Goal: Task Accomplishment & Management: Use online tool/utility

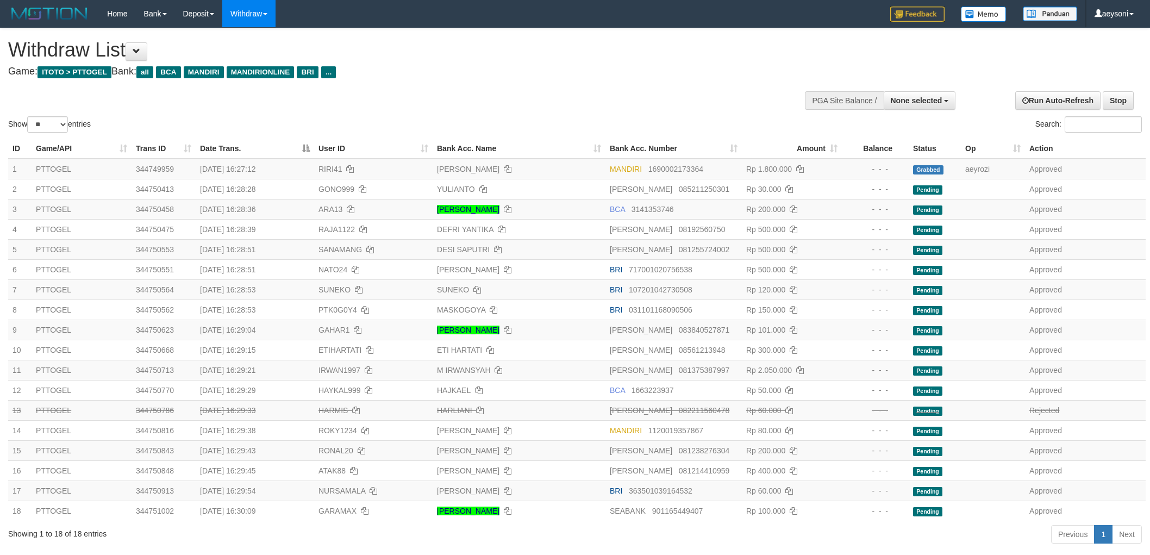
select select
select select "**"
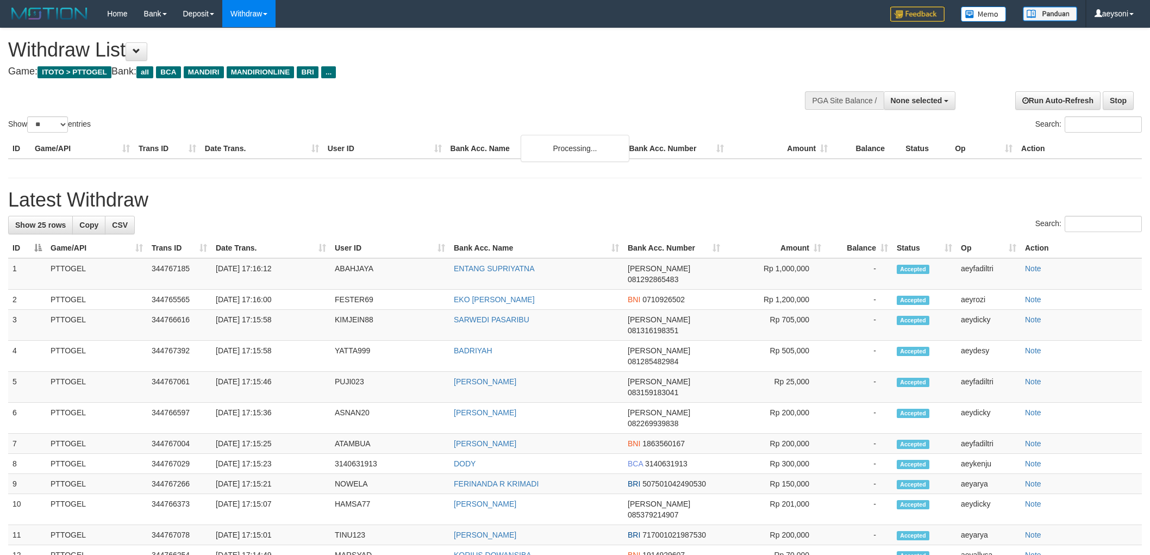
select select
select select "**"
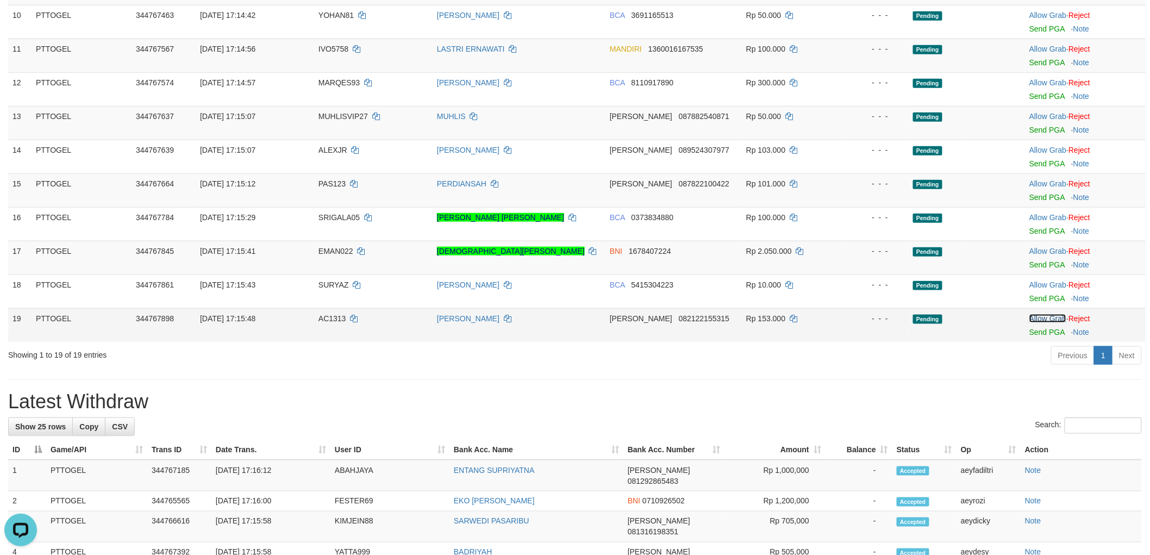
click at [1047, 317] on link "Allow Grab" at bounding box center [1048, 318] width 37 height 9
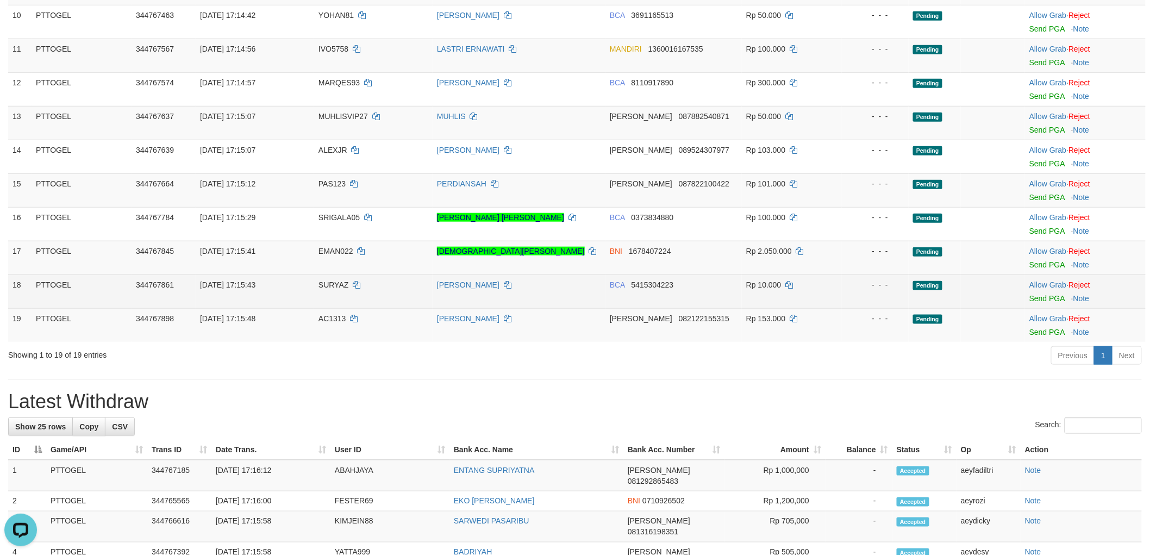
click at [1044, 292] on td "Allow Grab · Reject Send PGA · Note" at bounding box center [1085, 292] width 121 height 34
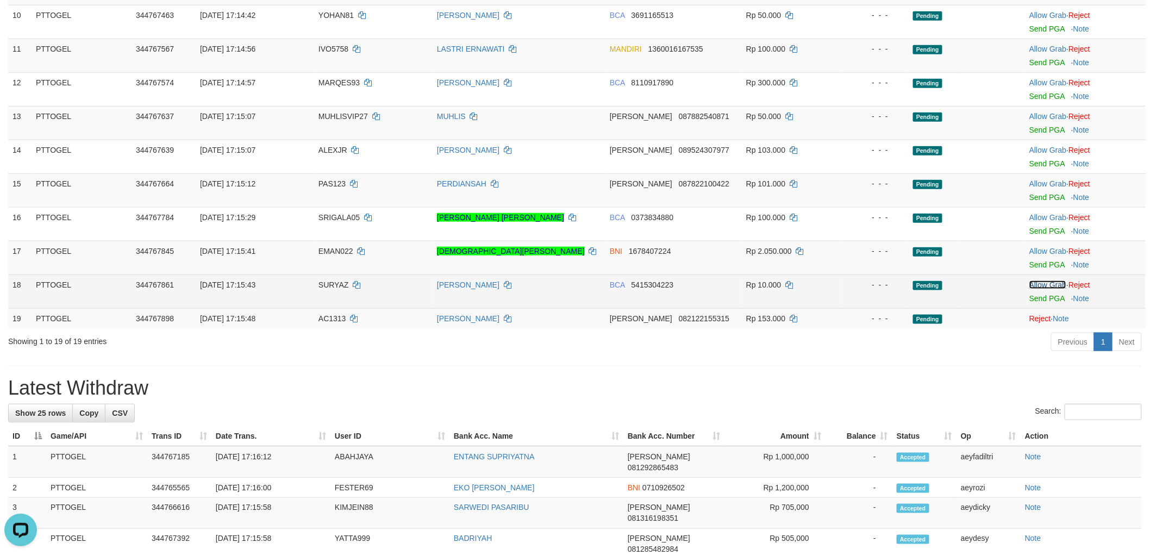
click at [1045, 284] on link "Allow Grab" at bounding box center [1048, 284] width 37 height 9
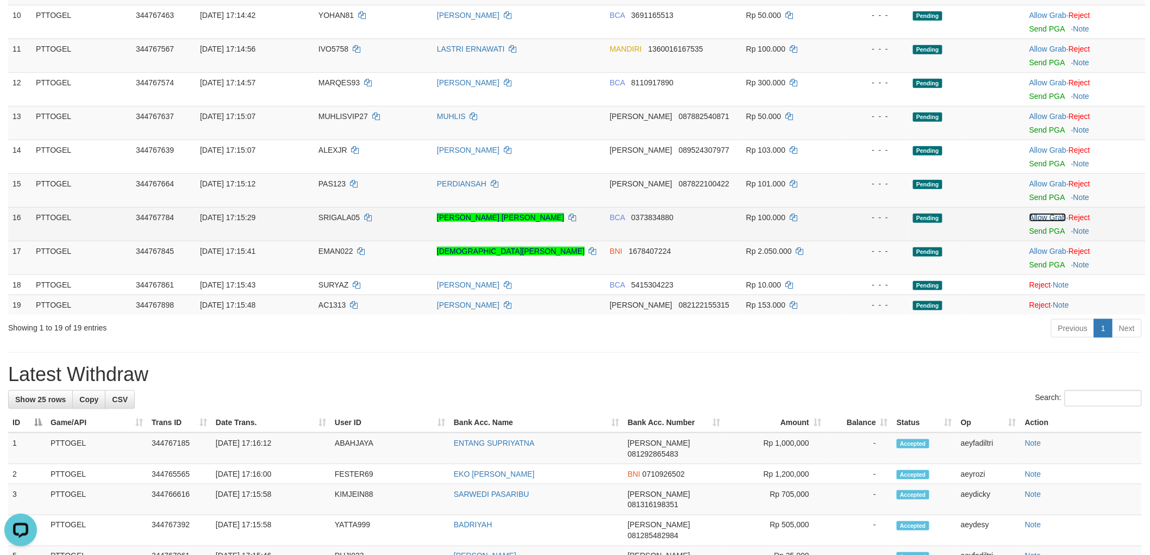
click at [1040, 216] on link "Allow Grab" at bounding box center [1048, 217] width 37 height 9
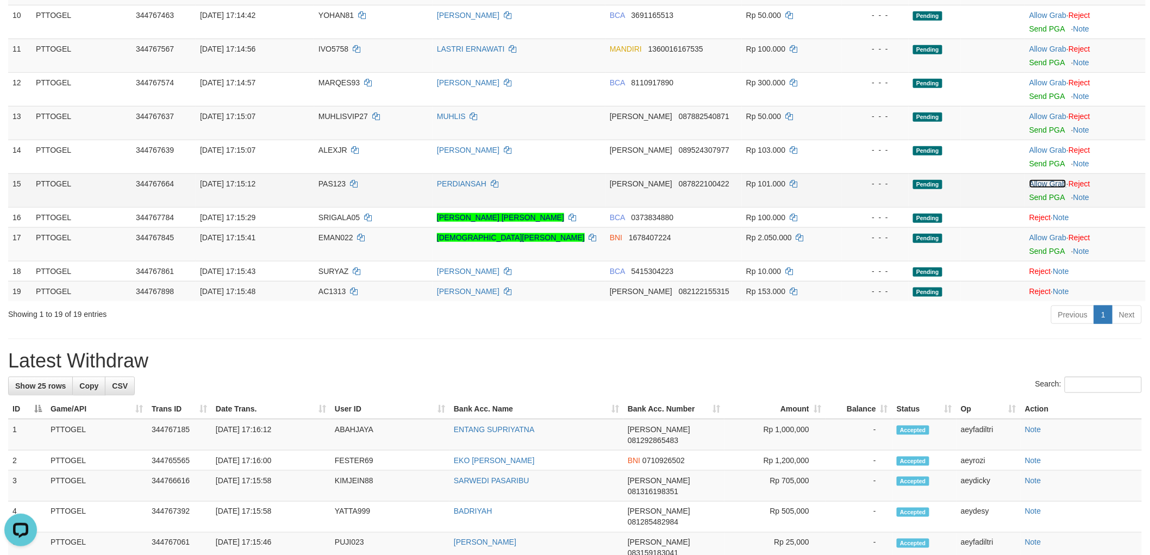
click at [1039, 180] on link "Allow Grab" at bounding box center [1048, 183] width 37 height 9
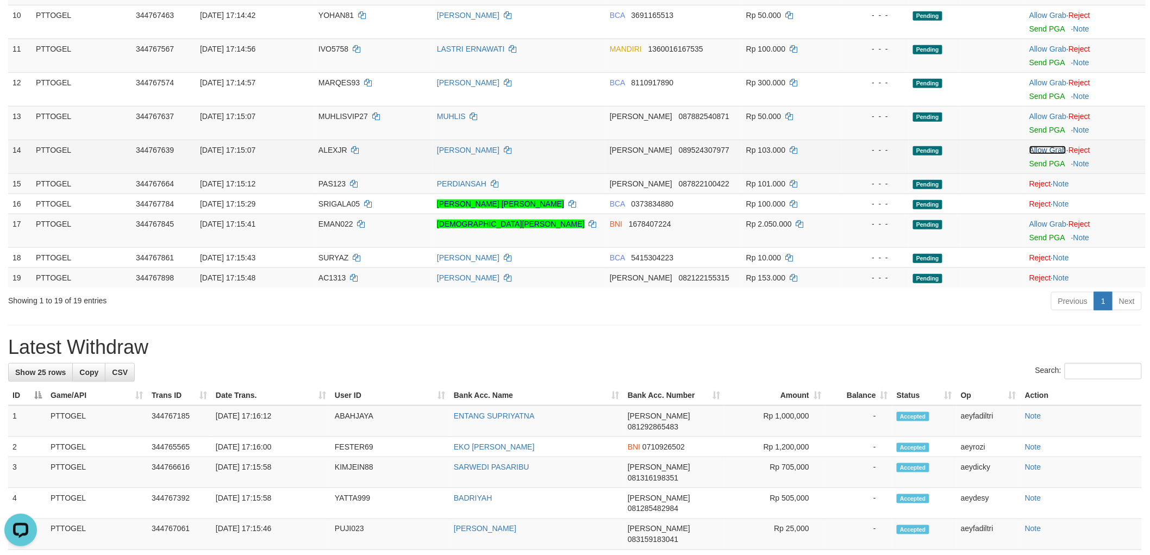
click at [1047, 147] on link "Allow Grab" at bounding box center [1048, 150] width 37 height 9
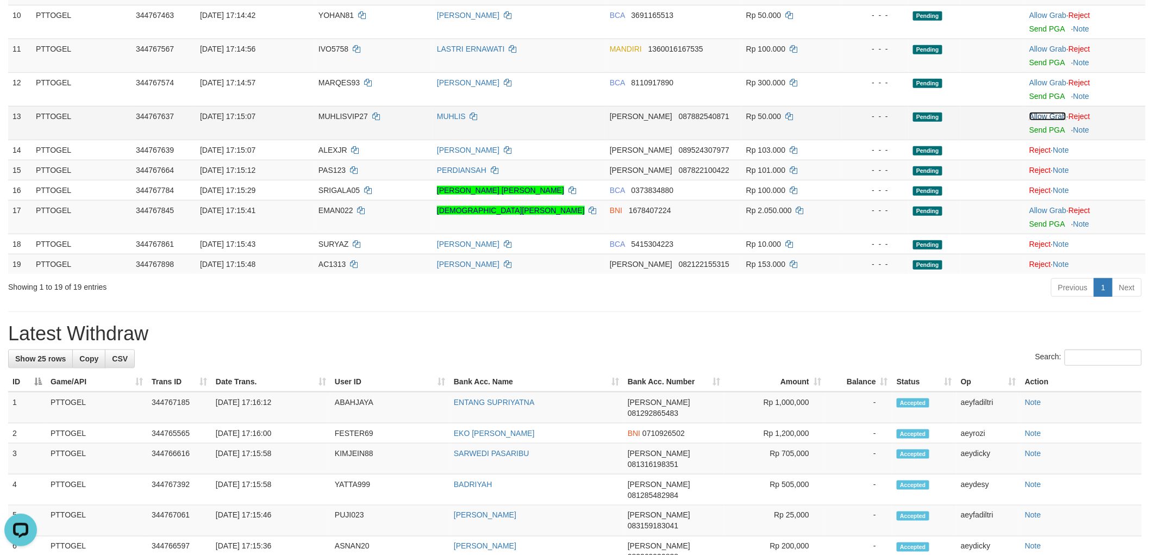
click at [1047, 112] on link "Allow Grab" at bounding box center [1048, 116] width 37 height 9
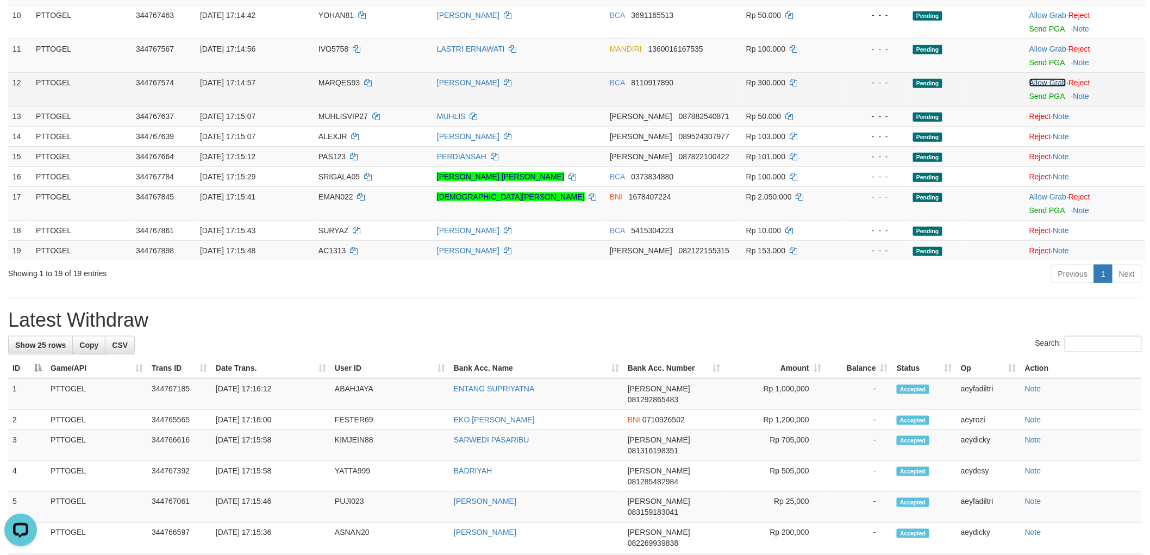
click at [1045, 82] on link "Allow Grab" at bounding box center [1048, 82] width 37 height 9
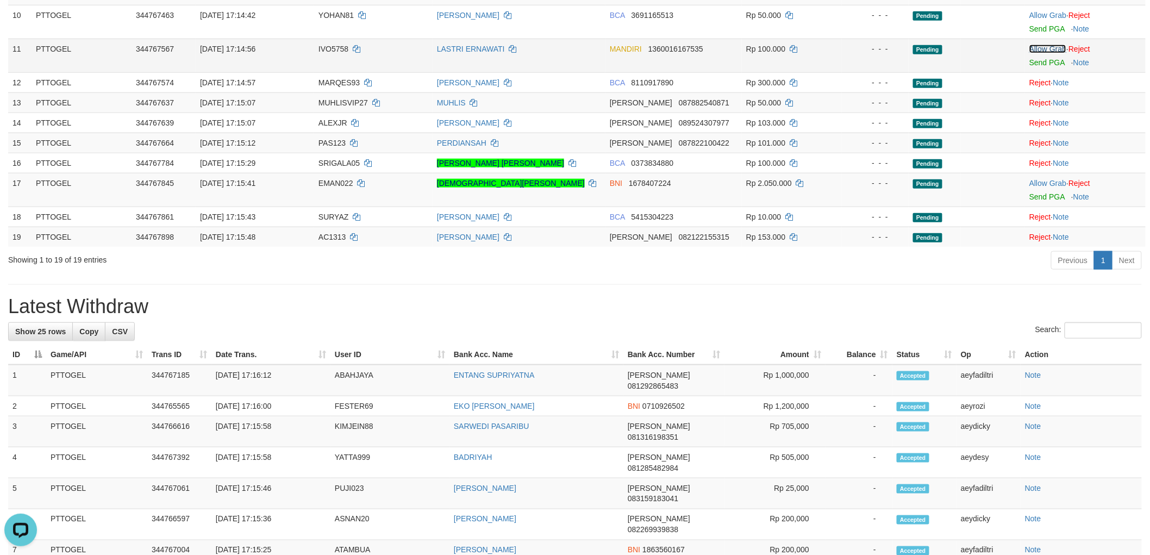
click at [1044, 47] on link "Allow Grab" at bounding box center [1048, 49] width 37 height 9
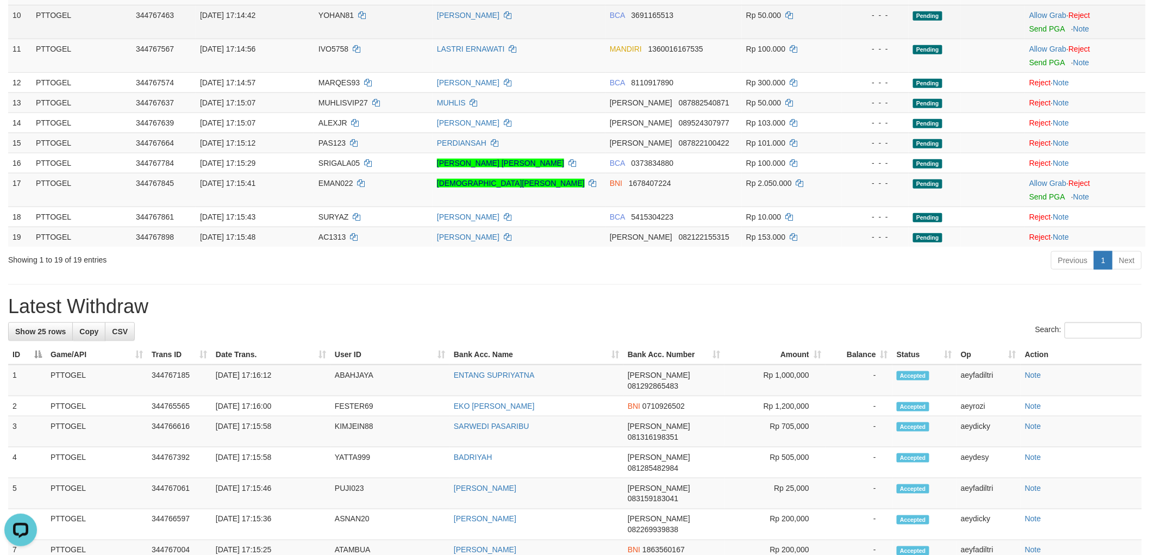
click at [1056, 8] on td "Allow Grab · Reject Send PGA · Note" at bounding box center [1085, 22] width 121 height 34
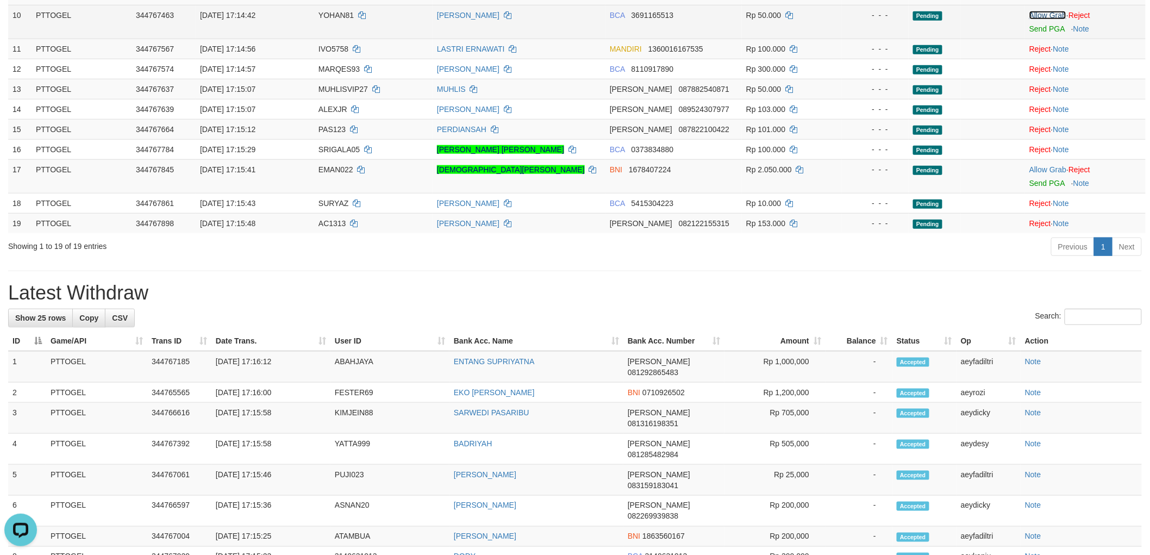
click at [1053, 13] on link "Allow Grab" at bounding box center [1048, 15] width 37 height 9
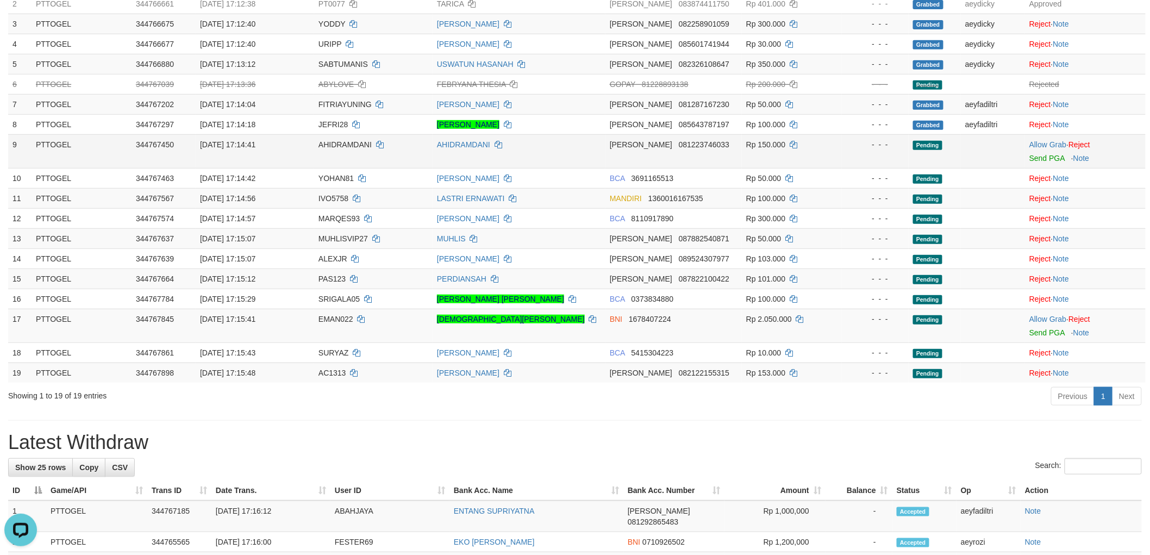
scroll to position [147, 0]
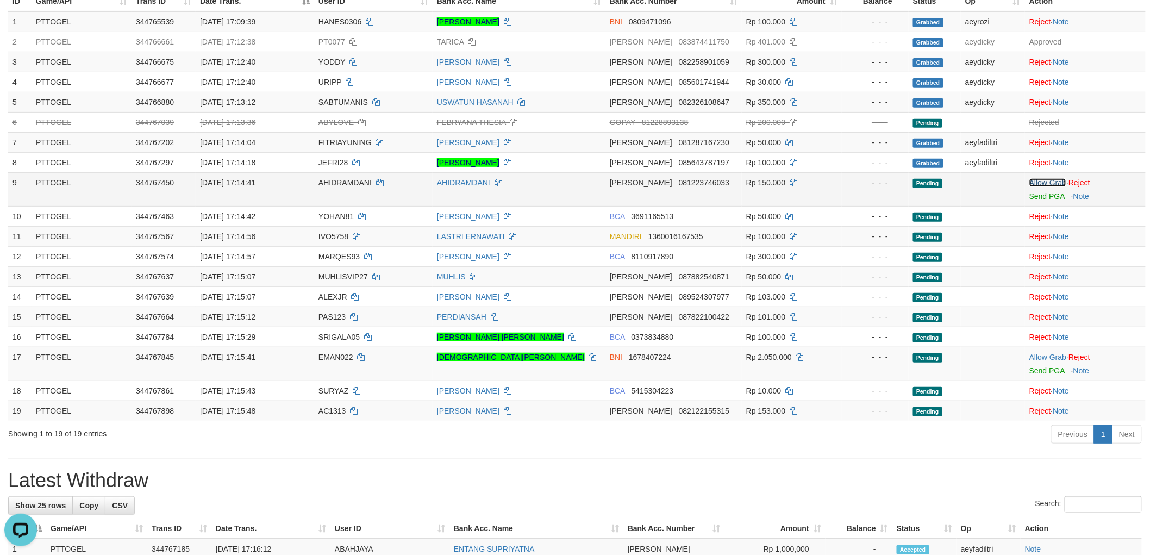
click at [1034, 179] on link "Allow Grab" at bounding box center [1048, 182] width 37 height 9
click at [836, 258] on tbody "1 PTTOGEL 344765539 [DATE] 17:09:39 HANES0306 [PERSON_NAME] BNI 0809471096 Rp 1…" at bounding box center [577, 215] width 1138 height 409
